Goal: Task Accomplishment & Management: Manage account settings

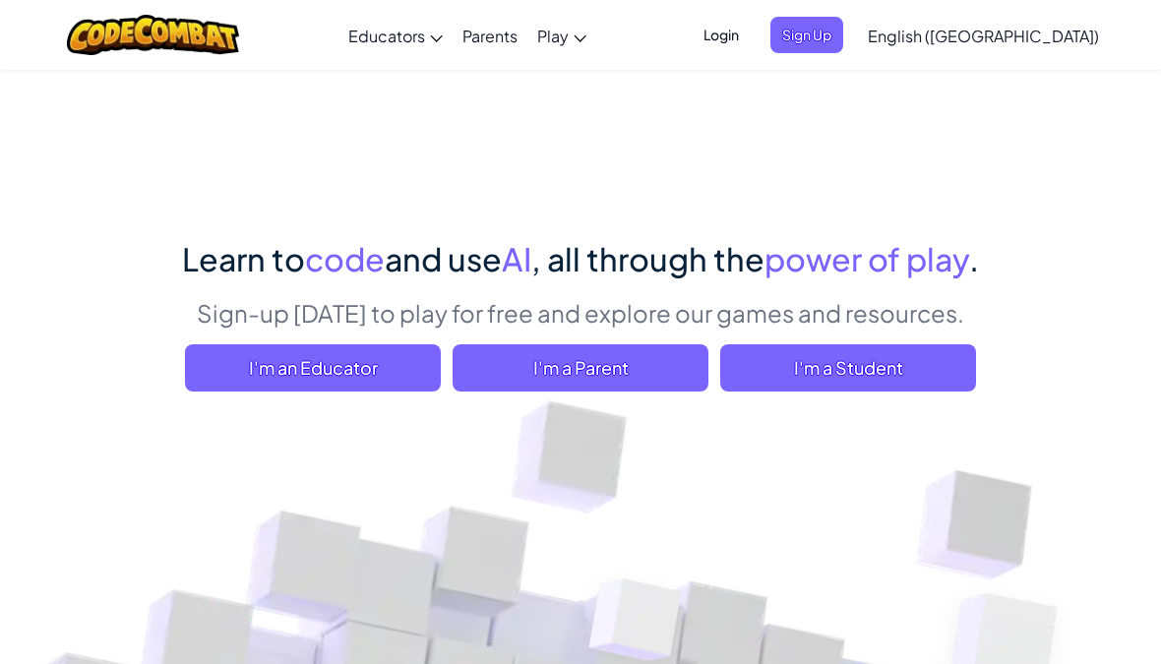
click at [888, 360] on span "I'm a Student" at bounding box center [848, 367] width 256 height 47
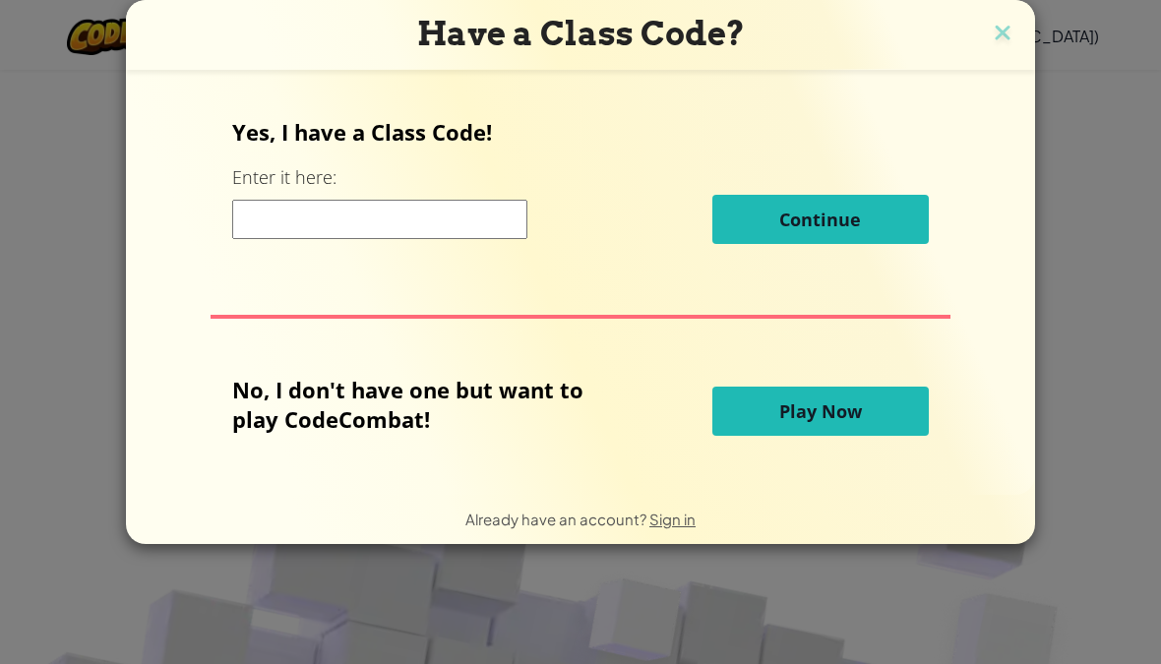
click at [990, 36] on img at bounding box center [1003, 35] width 26 height 30
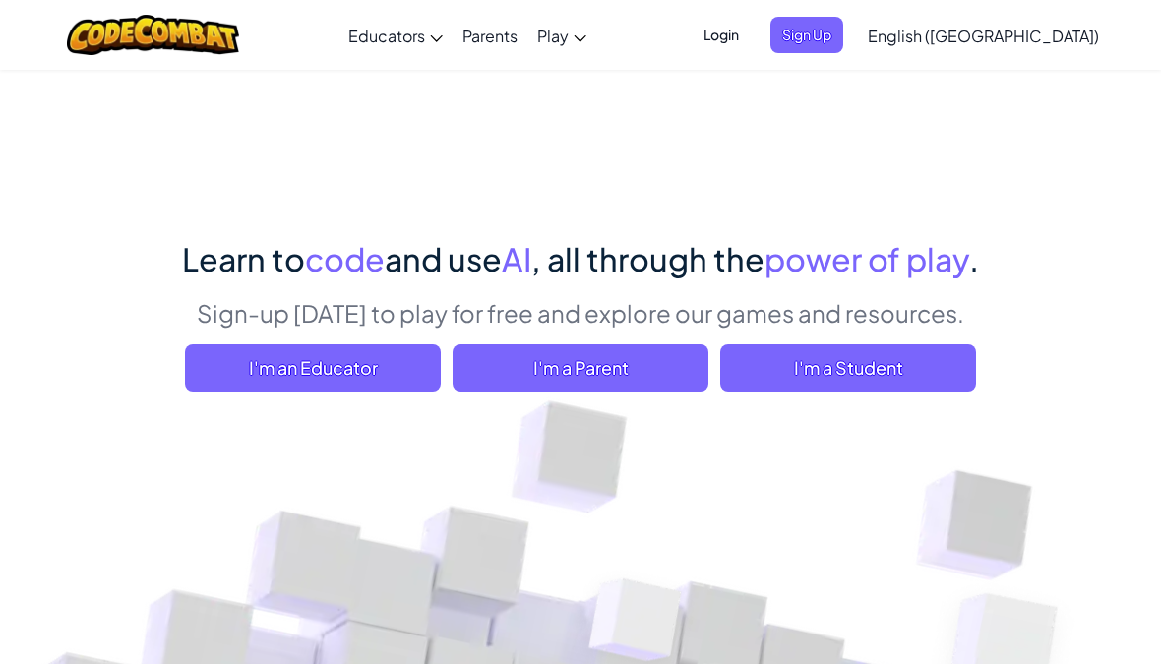
click at [751, 51] on span "Login" at bounding box center [721, 35] width 59 height 36
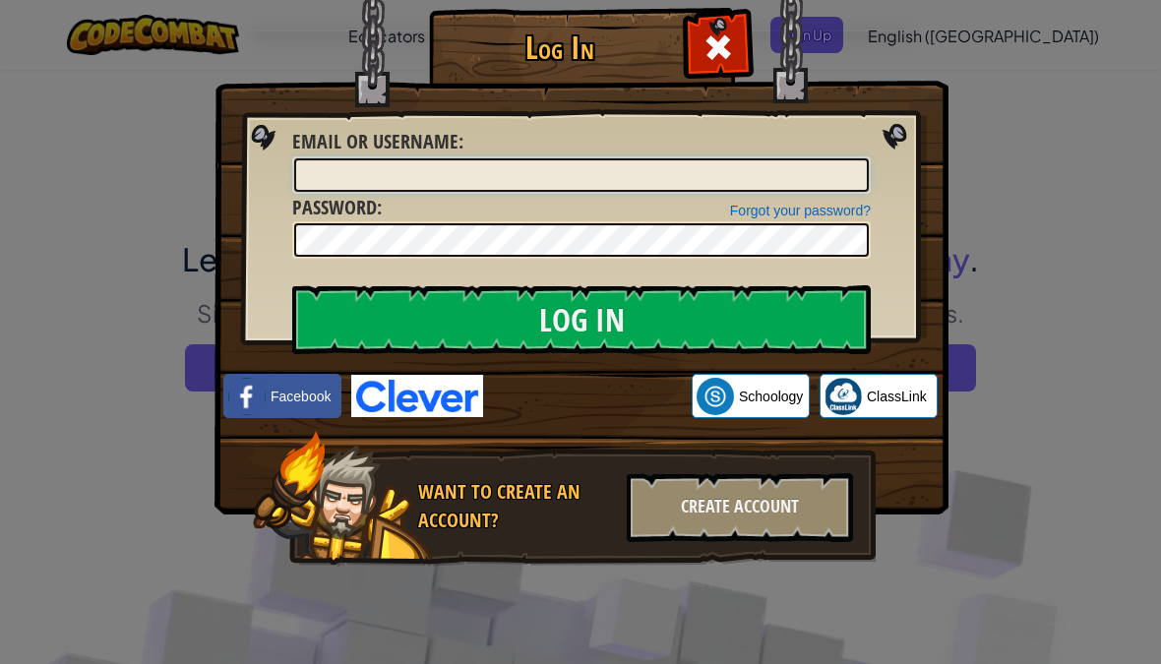
type input "Nobody 130714"
click at [674, 324] on input "Log In" at bounding box center [581, 319] width 579 height 69
click at [783, 324] on input "Log In" at bounding box center [581, 319] width 579 height 69
